Goal: Transaction & Acquisition: Book appointment/travel/reservation

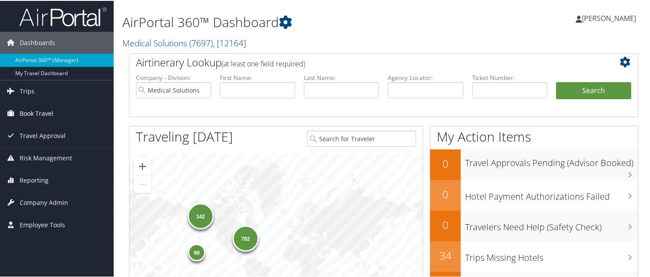
click at [40, 109] on span "Book Travel" at bounding box center [37, 113] width 34 height 22
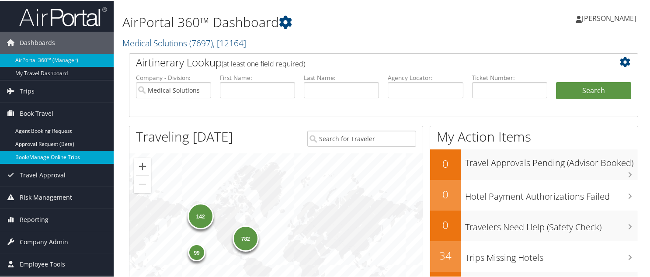
click at [38, 155] on link "Book/Manage Online Trips" at bounding box center [57, 156] width 114 height 13
click at [42, 156] on link "Book/Manage Online Trips" at bounding box center [57, 156] width 114 height 13
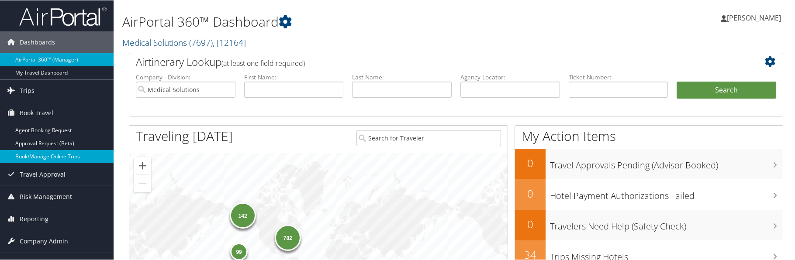
click at [42, 160] on link "Book/Manage Online Trips" at bounding box center [57, 156] width 114 height 13
